Goal: Task Accomplishment & Management: Manage account settings

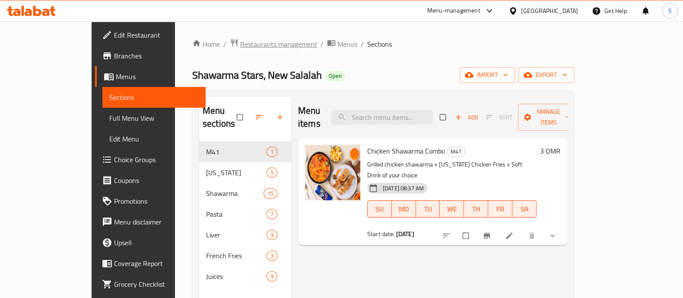
click at [241, 47] on span "Restaurants management" at bounding box center [278, 44] width 77 height 10
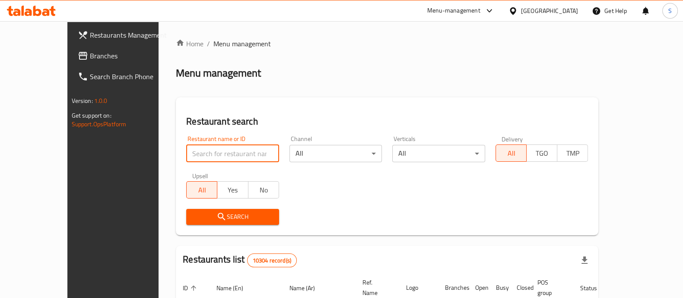
click at [191, 160] on input "search" at bounding box center [232, 153] width 93 height 17
type input "Chef Panda"
click at [201, 218] on span "Search" at bounding box center [232, 216] width 79 height 11
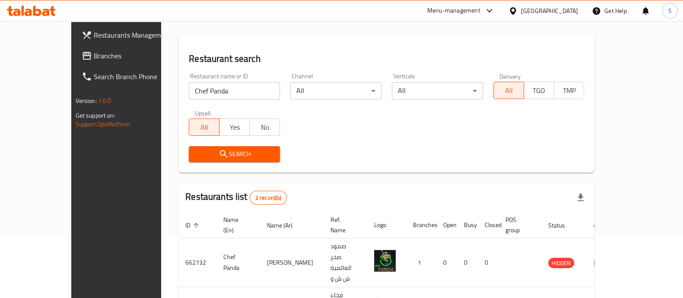
scroll to position [101, 0]
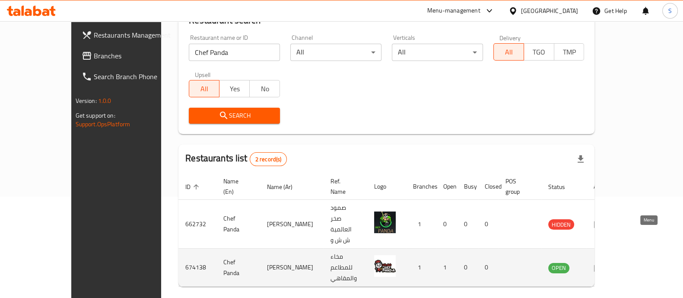
click at [610, 262] on link "enhanced table" at bounding box center [602, 267] width 16 height 10
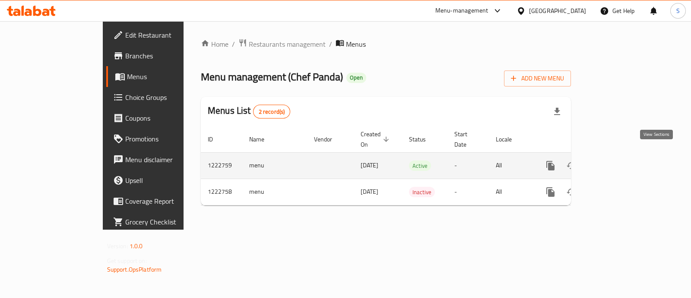
click at [617, 162] on icon "enhanced table" at bounding box center [613, 166] width 8 height 8
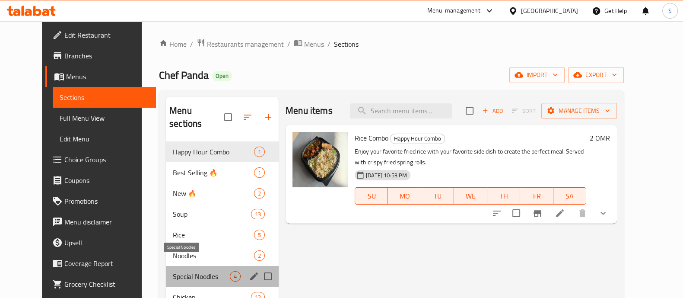
click at [190, 271] on span "Special Noodles" at bounding box center [201, 276] width 57 height 10
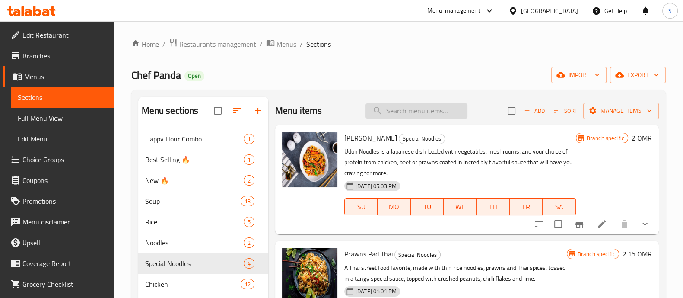
click at [399, 111] on input "search" at bounding box center [416, 110] width 102 height 15
click at [400, 111] on input "search" at bounding box center [416, 110] width 102 height 15
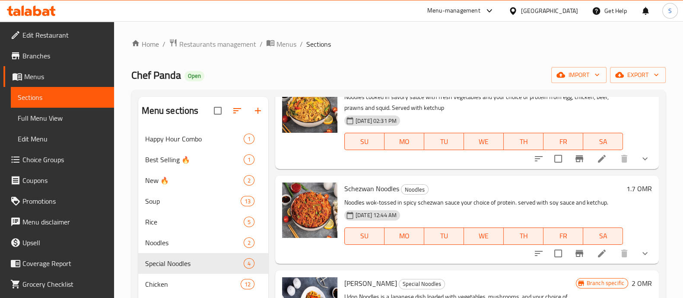
scroll to position [324, 0]
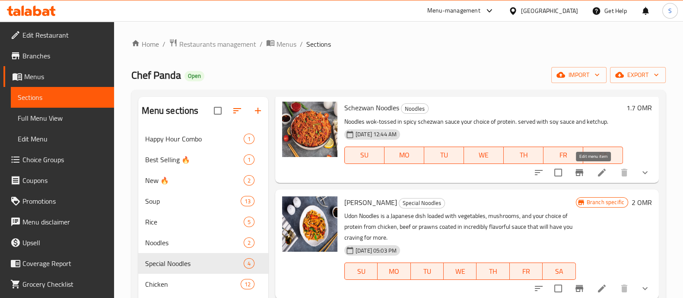
type input "nood"
click at [598, 173] on icon at bounding box center [602, 172] width 8 height 8
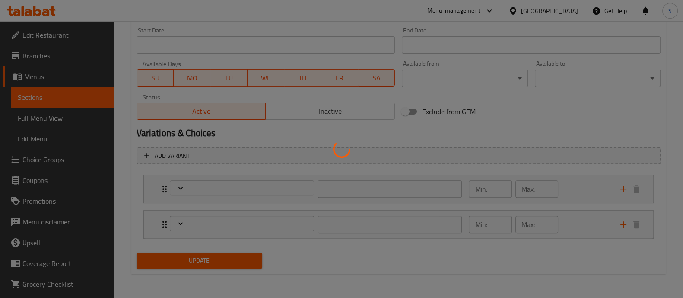
scroll to position [374, 0]
type input "إختيارك من:-"
type input "1"
type input "اختيارك من الحار:"
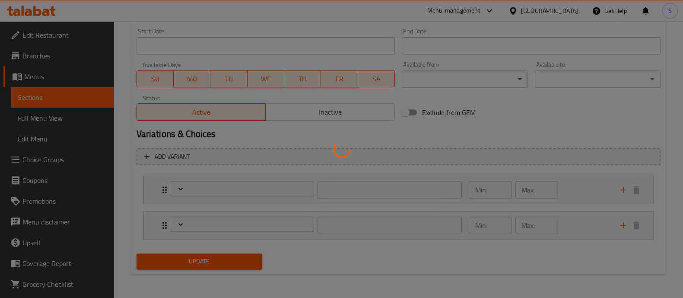
type input "0"
type input "1"
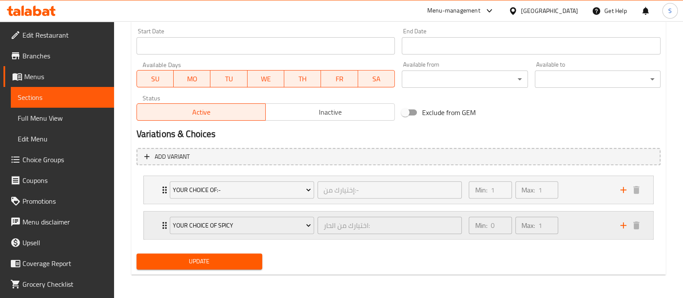
click at [585, 226] on div "Min: 0 ​ Max: 1 ​" at bounding box center [539, 225] width 151 height 28
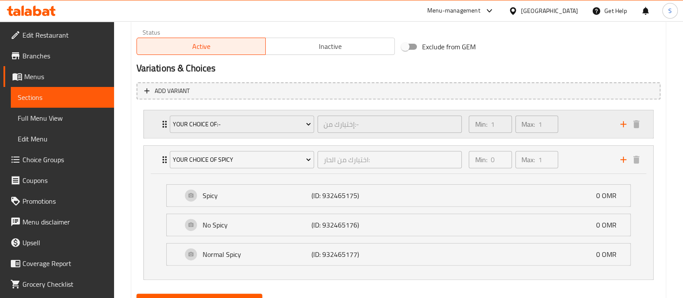
scroll to position [426, 0]
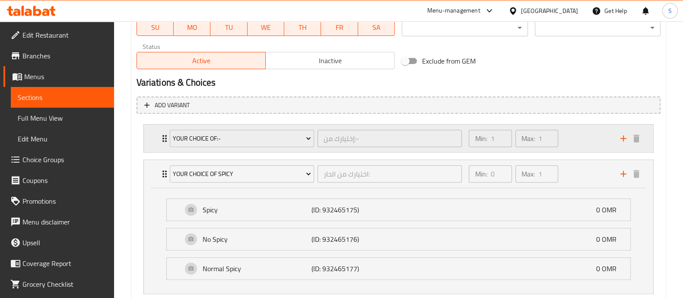
click at [576, 142] on div "Min: 1 ​ Max: 1 ​" at bounding box center [539, 138] width 151 height 28
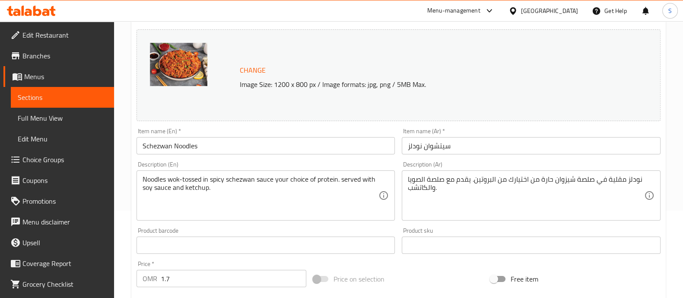
scroll to position [0, 0]
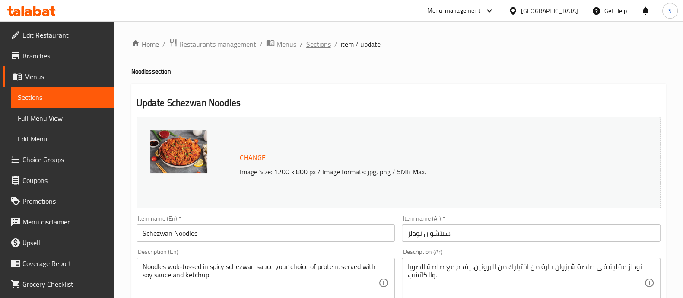
click at [325, 43] on span "Sections" at bounding box center [318, 44] width 25 height 10
